Goal: Task Accomplishment & Management: Manage account settings

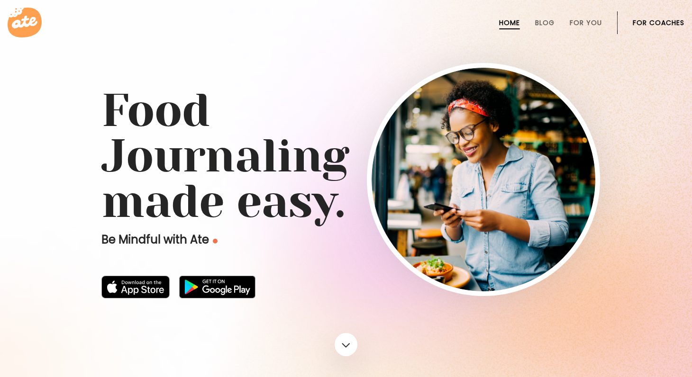
click at [673, 21] on link "For Coaches" at bounding box center [658, 23] width 52 height 8
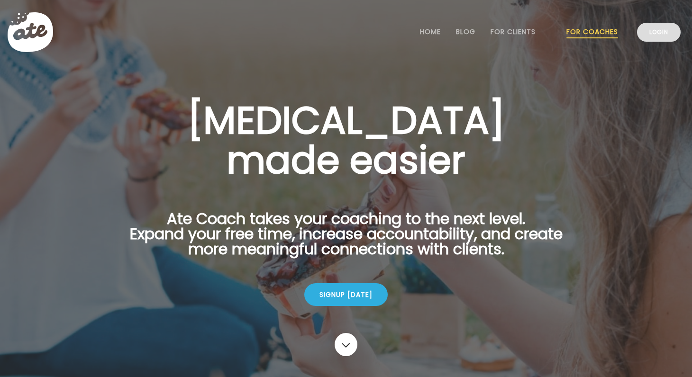
click at [666, 35] on link "Login" at bounding box center [659, 32] width 44 height 19
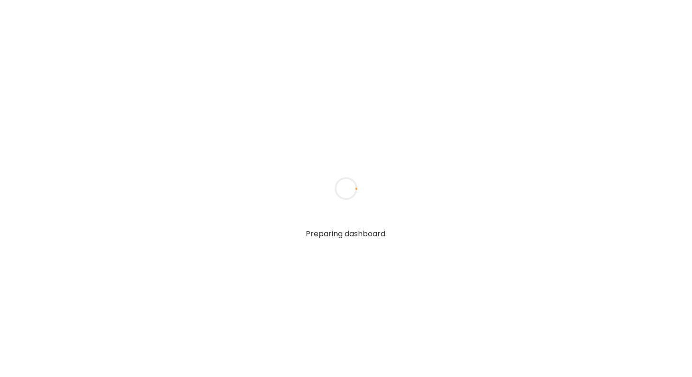
type textarea "**********"
type input "**********"
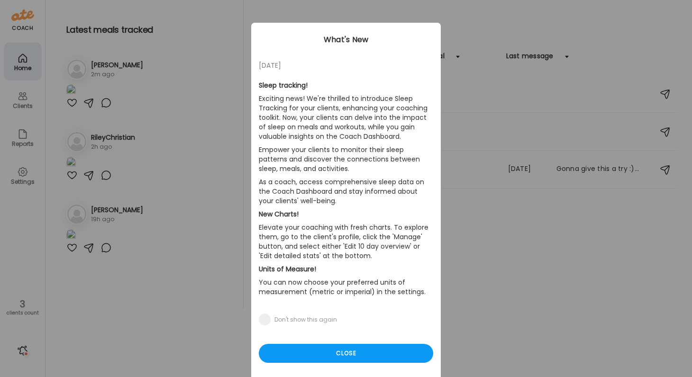
click at [26, 71] on div "Ate Coach Dashboard Wahoo! It’s official Take a moment to set up your Coach Pro…" at bounding box center [346, 188] width 692 height 377
click at [328, 350] on div "Close" at bounding box center [346, 353] width 174 height 19
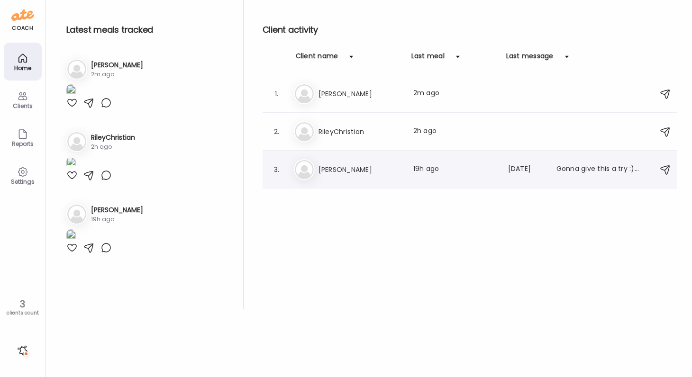
click at [368, 160] on div "Ji [PERSON_NAME] Last meal: 19h ago Last message: [DATE] Gonna give this a try …" at bounding box center [471, 169] width 355 height 21
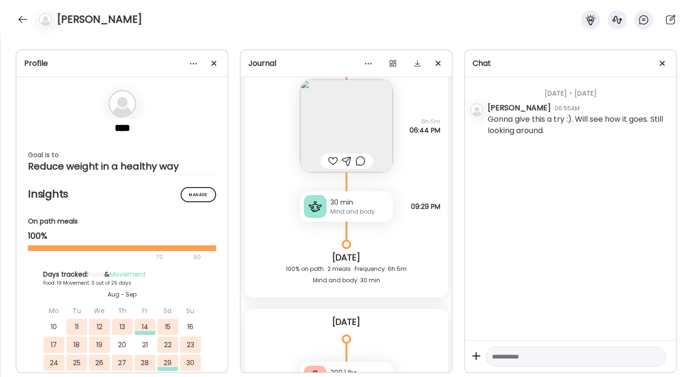
scroll to position [10356, 0]
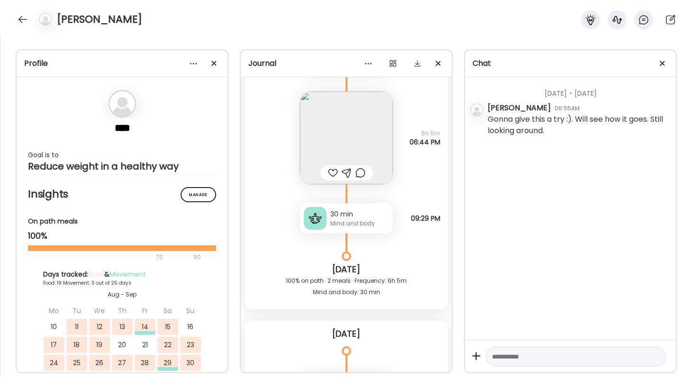
click at [362, 216] on div "30 min" at bounding box center [359, 214] width 59 height 10
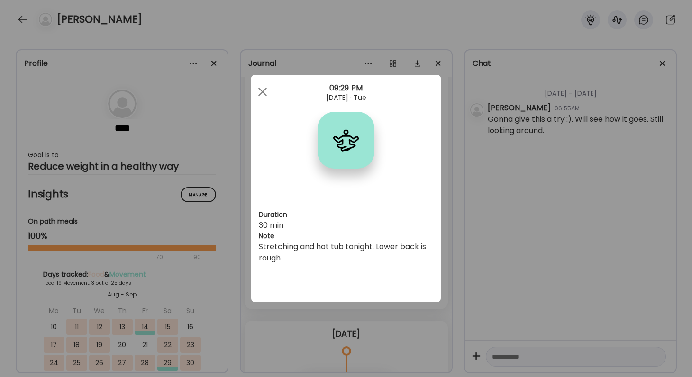
click at [490, 224] on div "Ate Coach Dashboard Wahoo! It’s official Take a moment to set up your Coach Pro…" at bounding box center [346, 188] width 692 height 377
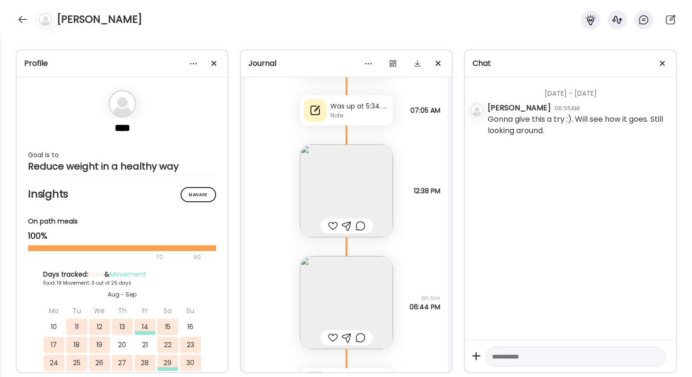
scroll to position [10201, 0]
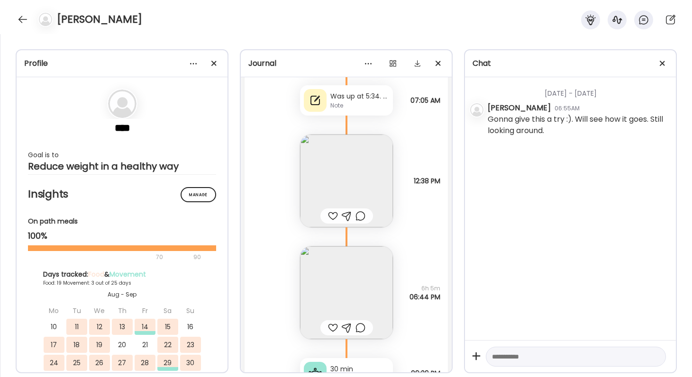
click at [341, 179] on img at bounding box center [346, 181] width 93 height 93
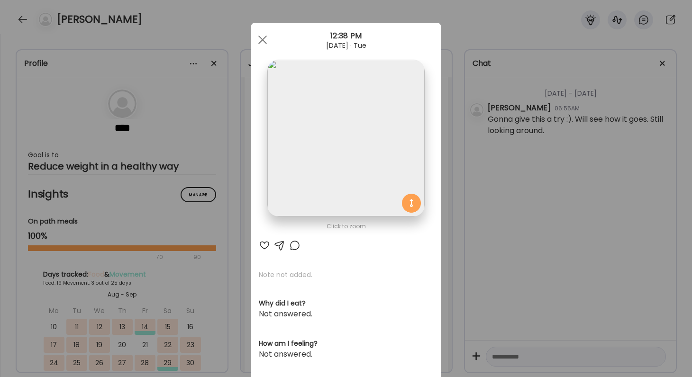
click at [505, 216] on div "Ate Coach Dashboard Wahoo! It’s official Take a moment to set up your Coach Pro…" at bounding box center [346, 188] width 692 height 377
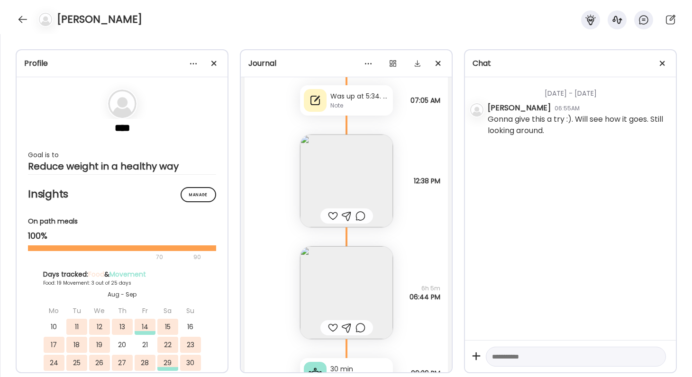
click at [336, 218] on div at bounding box center [333, 215] width 10 height 11
click at [361, 108] on div "Note" at bounding box center [359, 105] width 59 height 9
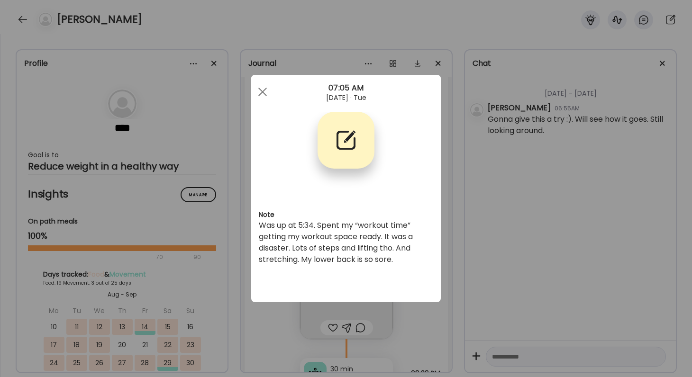
click at [528, 249] on div "Ate Coach Dashboard Wahoo! It’s official Take a moment to set up your Coach Pro…" at bounding box center [346, 188] width 692 height 377
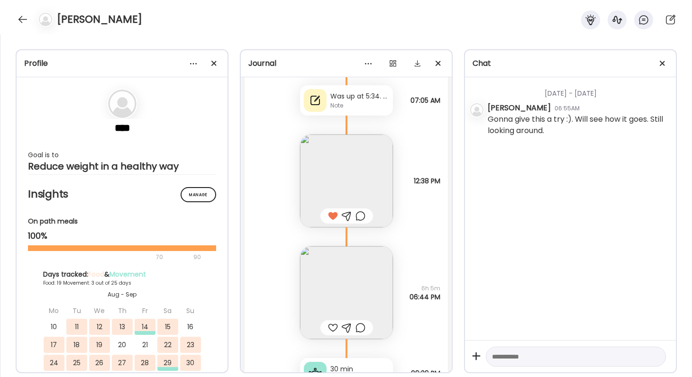
click at [338, 262] on img at bounding box center [346, 292] width 93 height 93
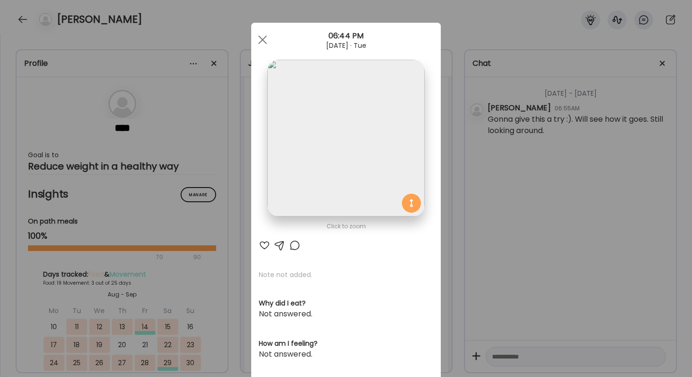
click at [334, 190] on img at bounding box center [345, 138] width 157 height 157
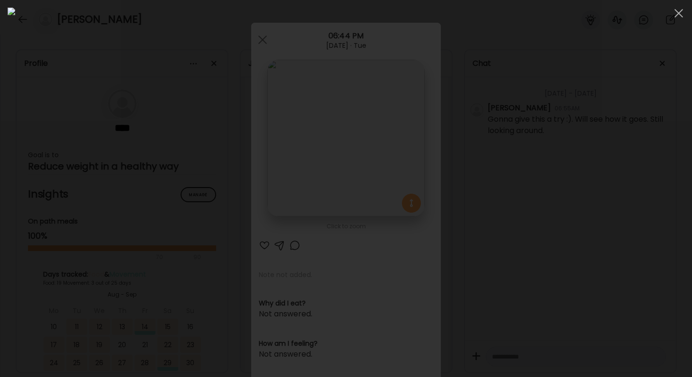
click at [581, 223] on div at bounding box center [346, 189] width 677 height 362
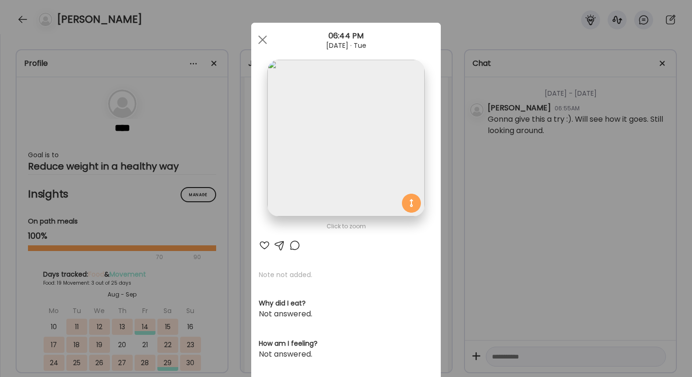
click at [516, 211] on div "Ate Coach Dashboard Wahoo! It’s official Take a moment to set up your Coach Pro…" at bounding box center [346, 188] width 692 height 377
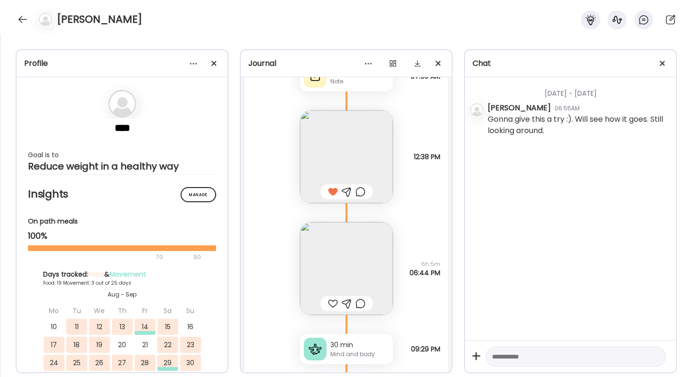
scroll to position [10221, 0]
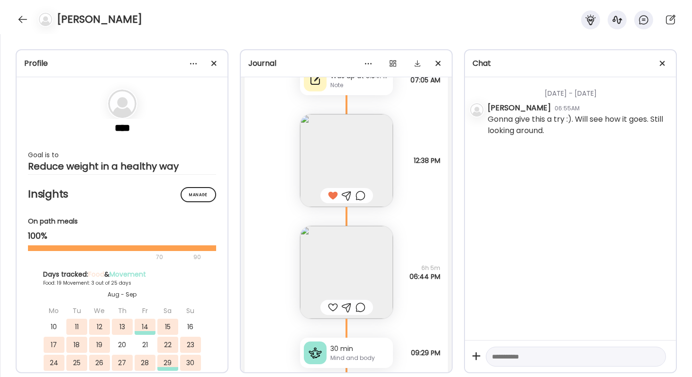
click at [331, 307] on div at bounding box center [333, 307] width 10 height 11
click at [359, 309] on div at bounding box center [360, 307] width 10 height 11
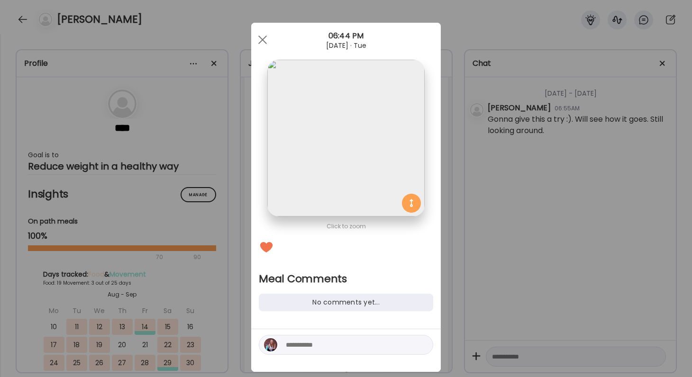
click at [353, 348] on textarea at bounding box center [350, 344] width 128 height 11
click at [557, 323] on div "Ate Coach Dashboard Wahoo! It’s official Take a moment to set up your Coach Pro…" at bounding box center [346, 188] width 692 height 377
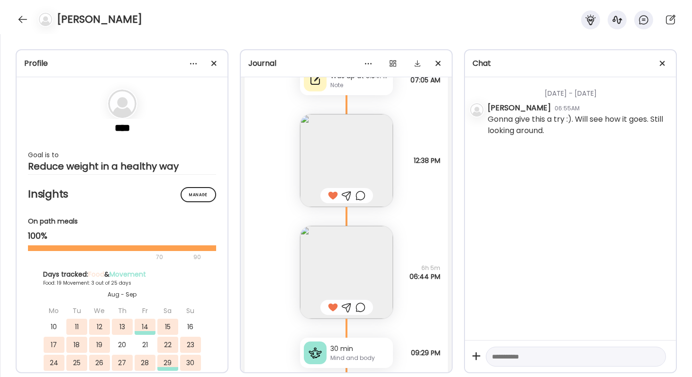
click at [359, 136] on img at bounding box center [346, 160] width 93 height 93
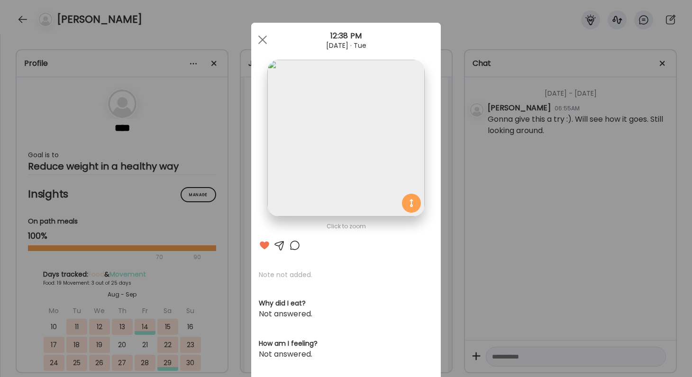
click at [533, 304] on div "Ate Coach Dashboard Wahoo! It’s official Take a moment to set up your Coach Pro…" at bounding box center [346, 188] width 692 height 377
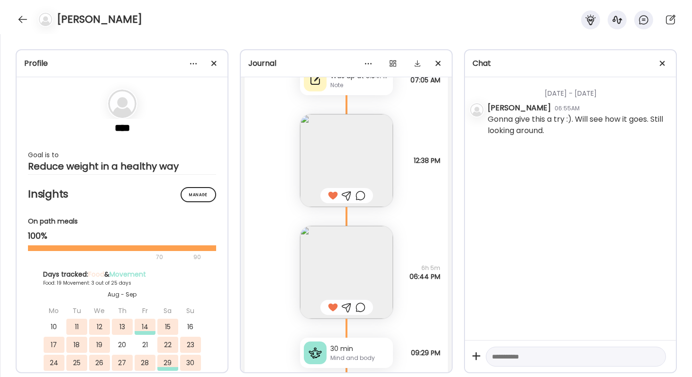
click at [361, 307] on div at bounding box center [360, 307] width 10 height 11
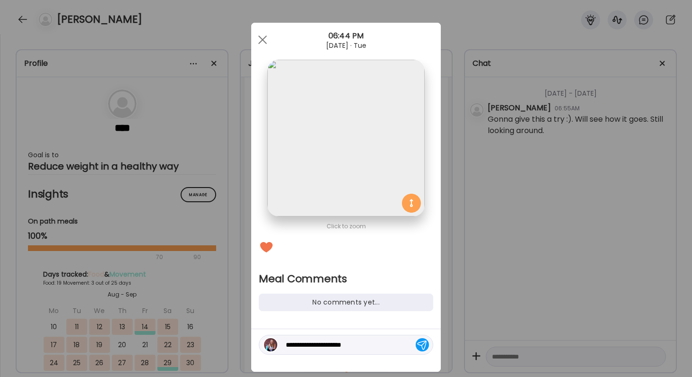
click at [369, 348] on textarea "**********" at bounding box center [350, 344] width 128 height 11
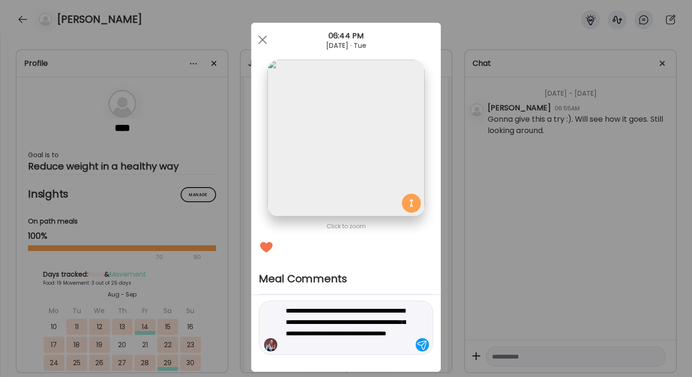
type textarea "**********"
